Goal: Task Accomplishment & Management: Manage account settings

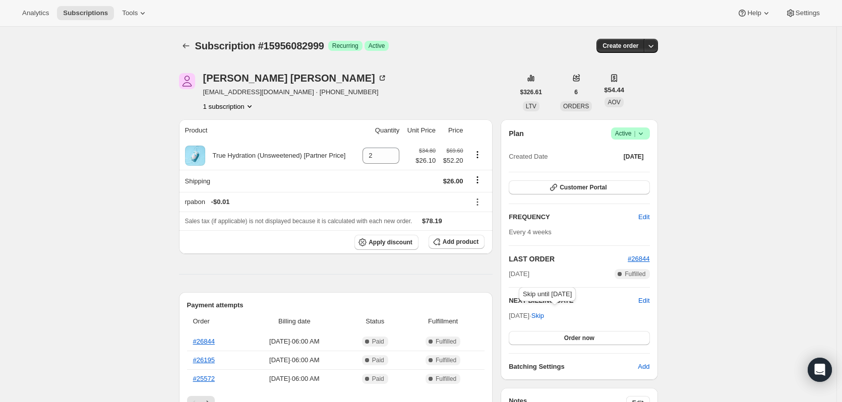
click at [544, 315] on span "Skip" at bounding box center [537, 316] width 13 height 10
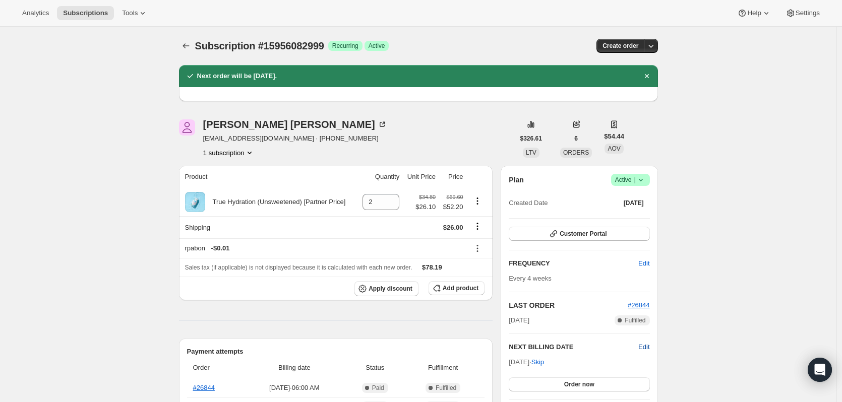
click at [646, 349] on span "Edit" at bounding box center [643, 347] width 11 height 10
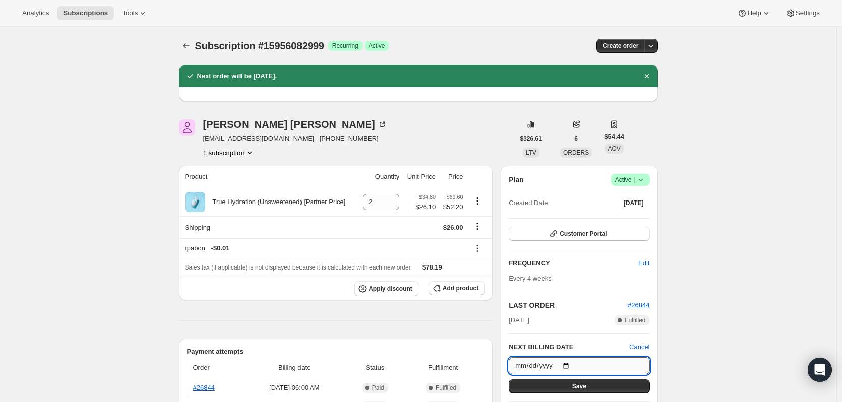
click at [568, 362] on input "2025-10-31" at bounding box center [578, 365] width 141 height 17
type input "2025-11-03"
click at [581, 386] on span "Save" at bounding box center [579, 386] width 14 height 8
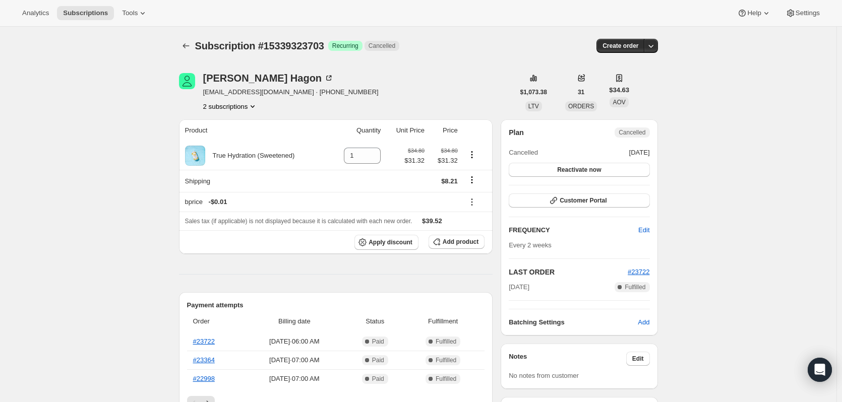
click at [226, 106] on button "2 subscriptions" at bounding box center [230, 106] width 55 height 10
click at [230, 142] on span "15339356471" at bounding box center [218, 143] width 40 height 8
click at [201, 203] on div "bprice - $0.01" at bounding box center [322, 202] width 274 height 10
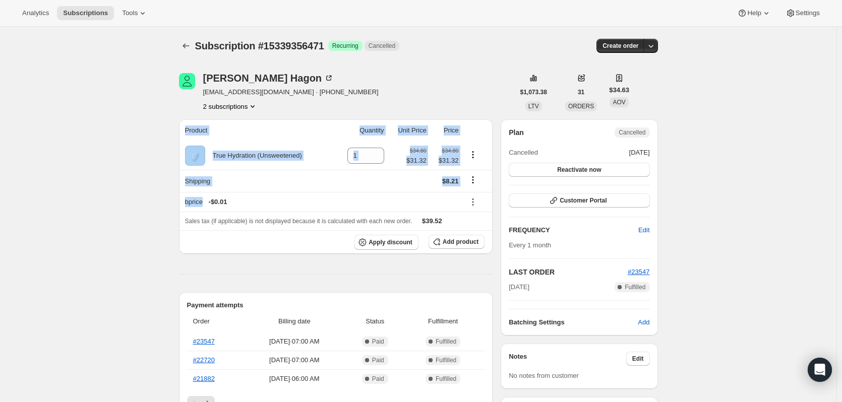
drag, startPoint x: 206, startPoint y: 205, endPoint x: 173, endPoint y: 203, distance: 32.3
click at [192, 207] on div "bprice - $0.01" at bounding box center [322, 202] width 274 height 10
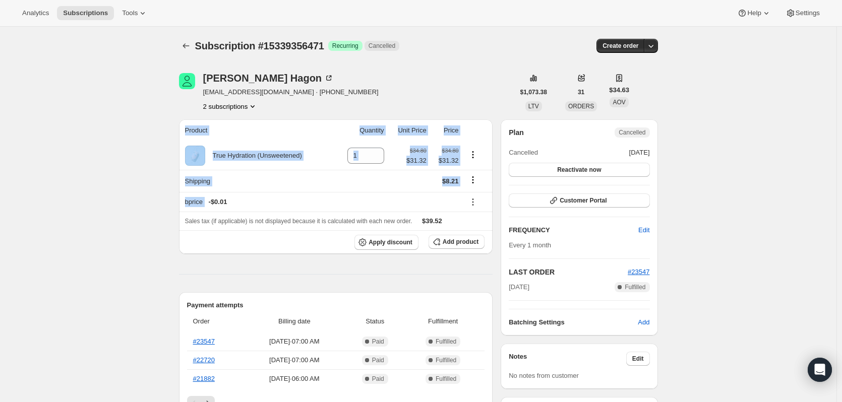
drag, startPoint x: 207, startPoint y: 205, endPoint x: 178, endPoint y: 202, distance: 28.4
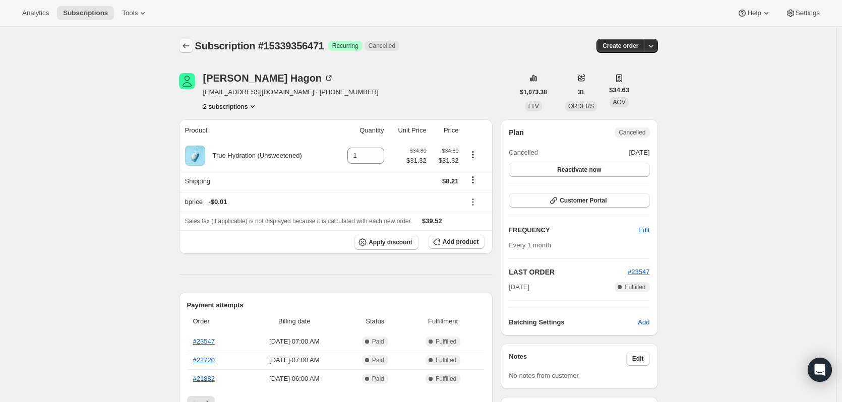
click at [184, 39] on button "Subscriptions" at bounding box center [186, 46] width 14 height 14
